Goal: Information Seeking & Learning: Check status

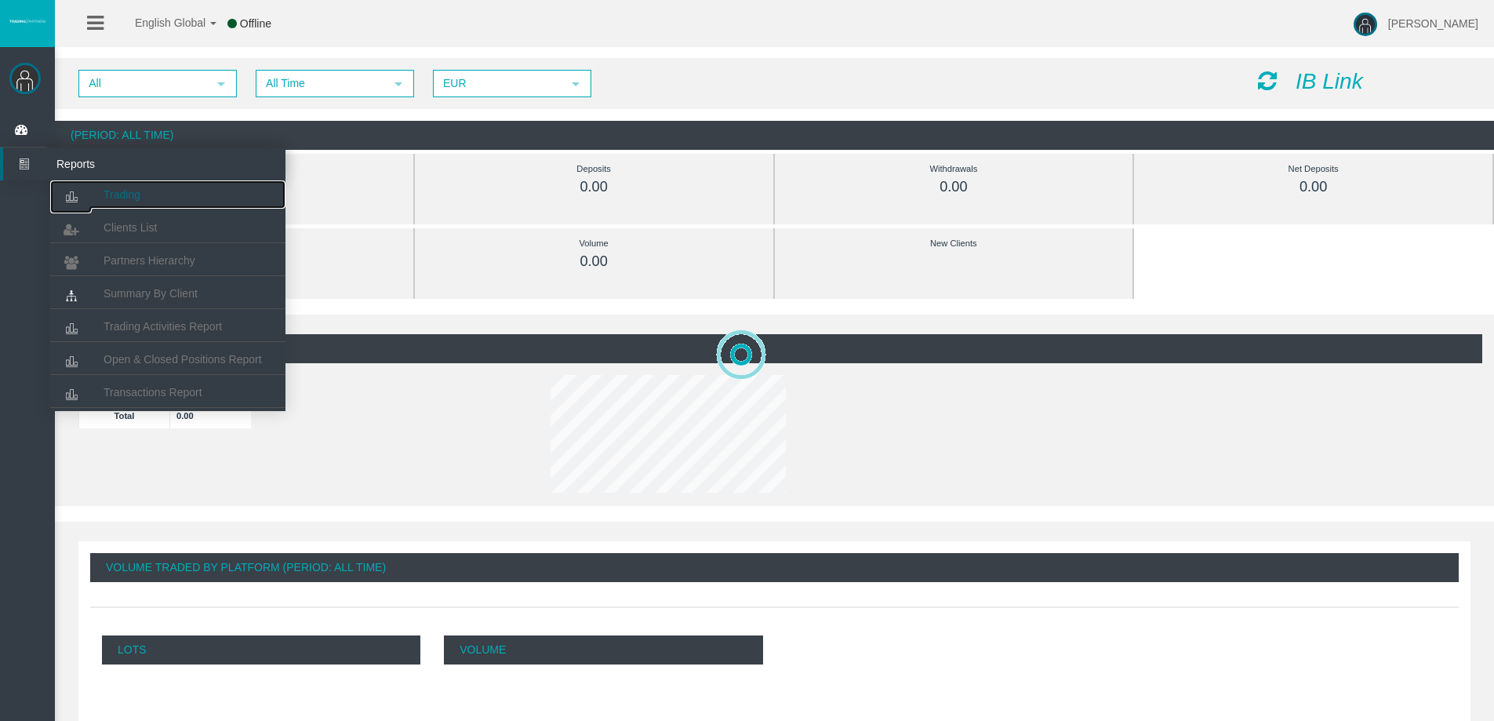
click at [98, 187] on link "Trading" at bounding box center [167, 194] width 235 height 28
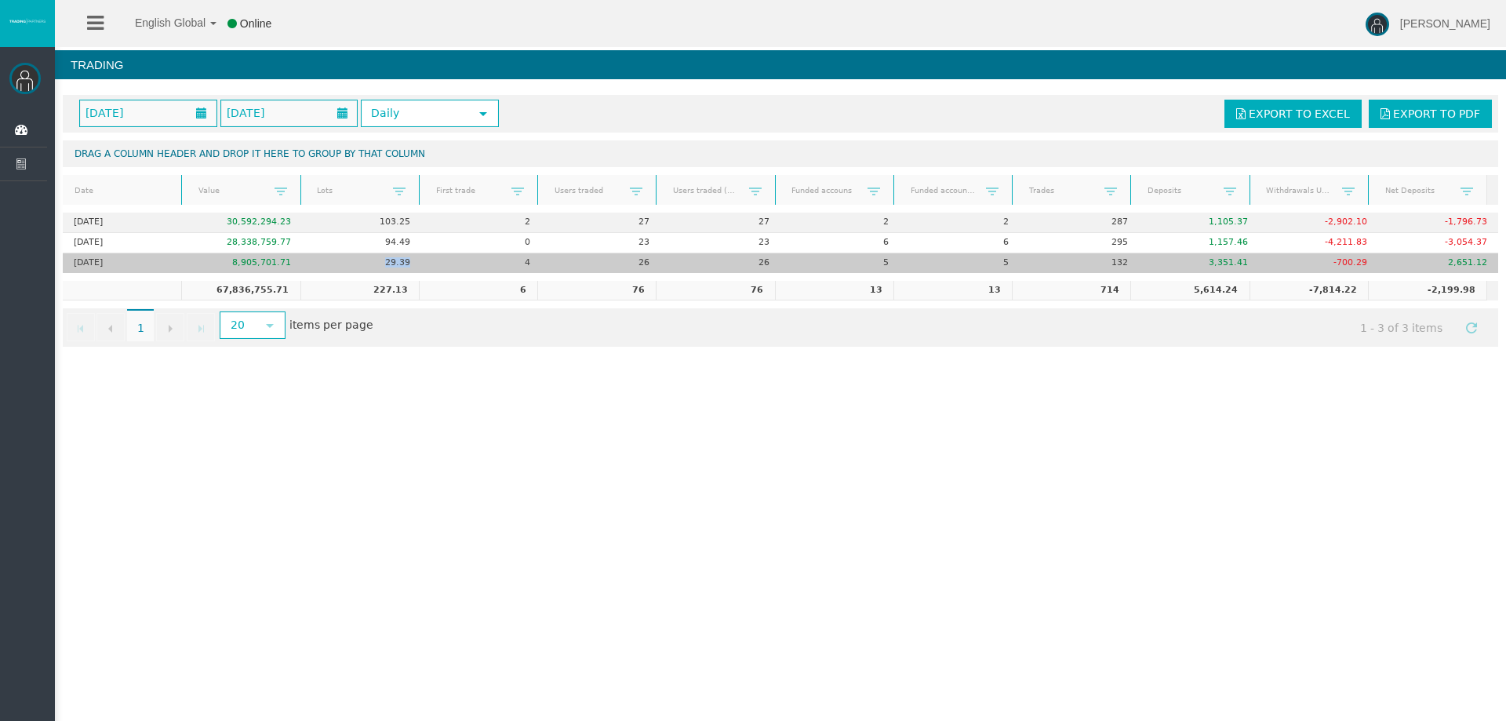
drag, startPoint x: 381, startPoint y: 262, endPoint x: 424, endPoint y: 263, distance: 42.4
click at [424, 263] on tr "3. Sep 2025 8,905,701.71 29.39 4 26 26 5 5 132 3,351.41 -700.29 2,651.12" at bounding box center [780, 263] width 1435 height 20
click at [427, 264] on td "4" at bounding box center [482, 263] width 120 height 20
click at [425, 262] on td "4" at bounding box center [482, 263] width 120 height 20
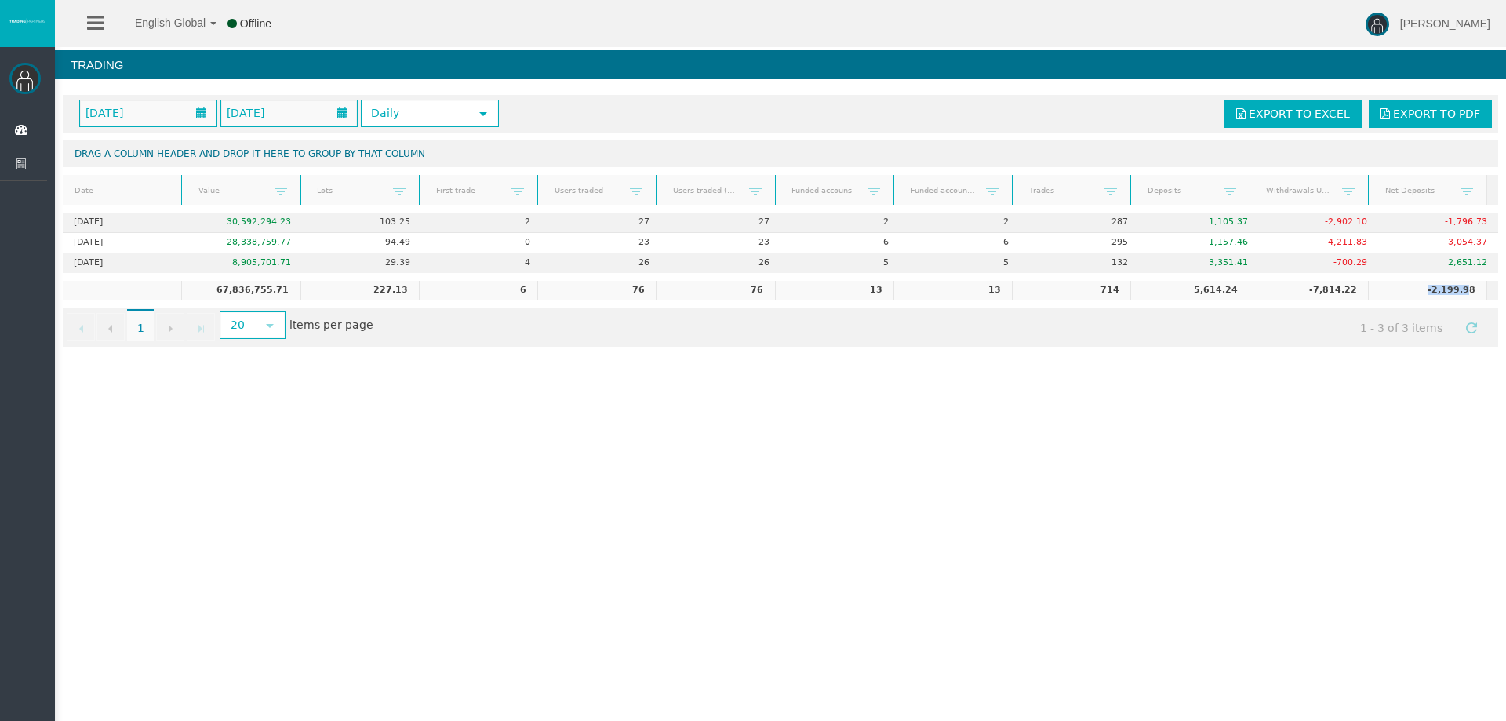
drag, startPoint x: 1410, startPoint y: 287, endPoint x: 1456, endPoint y: 288, distance: 46.3
click at [1456, 288] on td "-2,199.98" at bounding box center [1427, 291] width 118 height 20
click at [1349, 458] on div "English Global 简体中文 English Global 日本語 한국어 Offline Rafael Pacheco Montes Help L…" at bounding box center [753, 360] width 1506 height 721
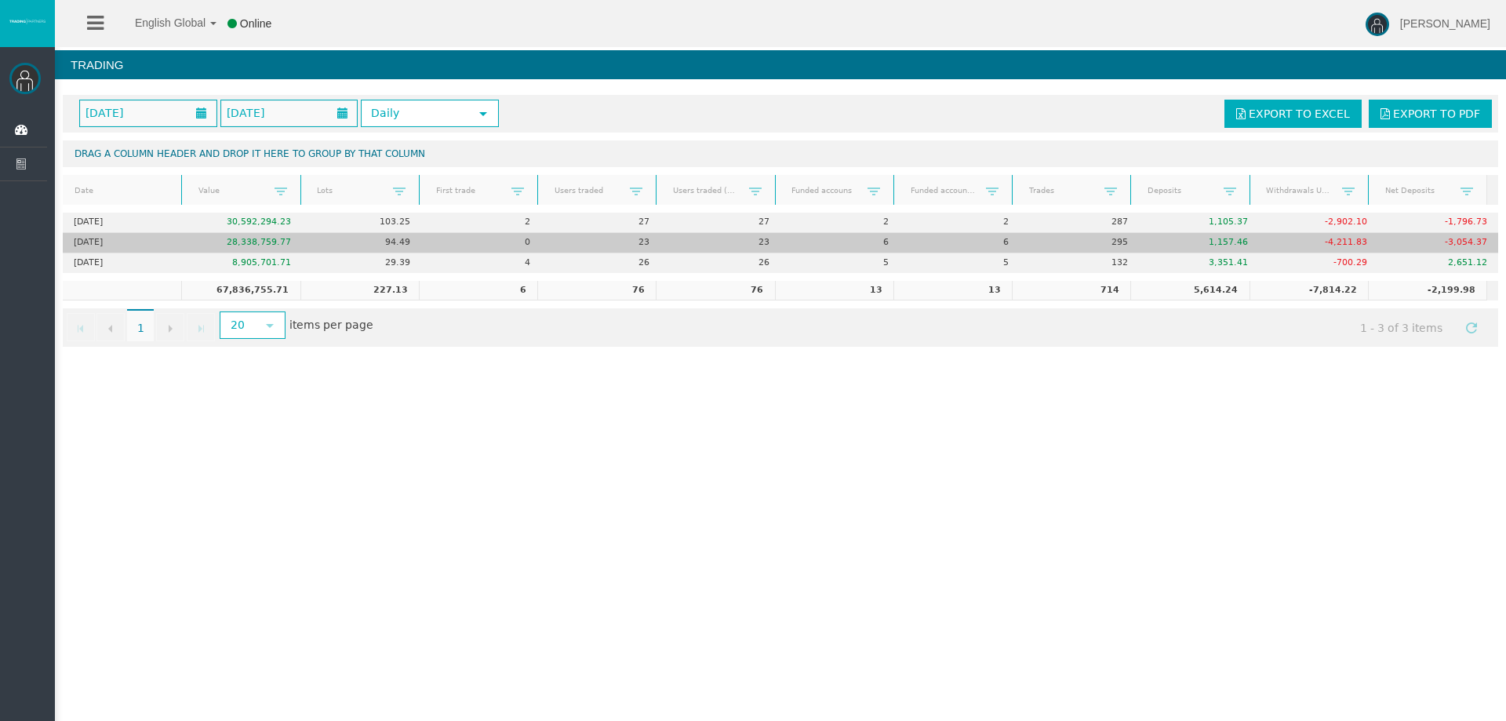
click at [1303, 240] on td "-4,211.83" at bounding box center [1319, 243] width 120 height 20
drag, startPoint x: 1303, startPoint y: 240, endPoint x: 1360, endPoint y: 244, distance: 57.4
click at [1360, 244] on td "-4,211.83" at bounding box center [1319, 243] width 120 height 20
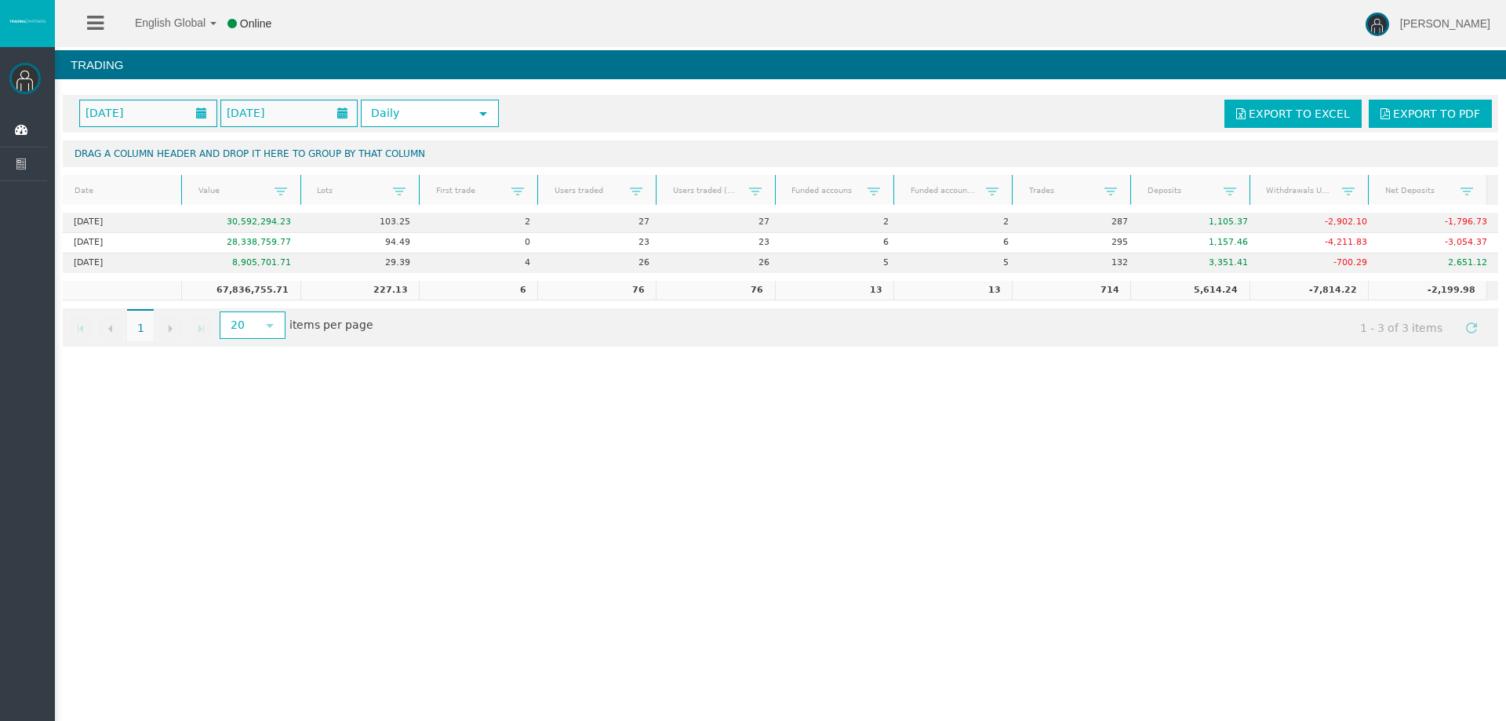
click at [1121, 558] on div "English Global 简体中文 English Global 日本語 한국어 Online Rafael Pacheco Montes Help Lo…" at bounding box center [753, 360] width 1506 height 721
